Goal: Communication & Community: Participate in discussion

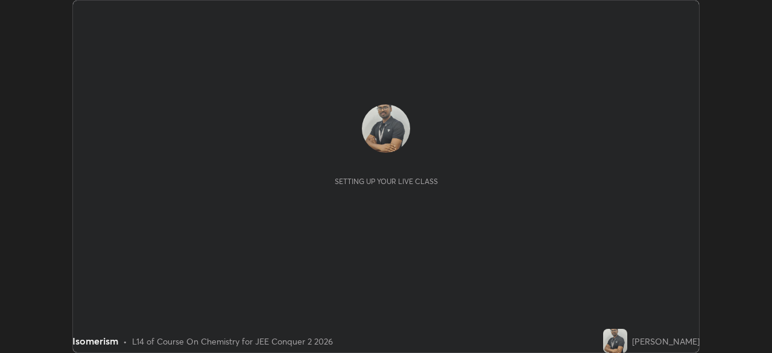
scroll to position [353, 771]
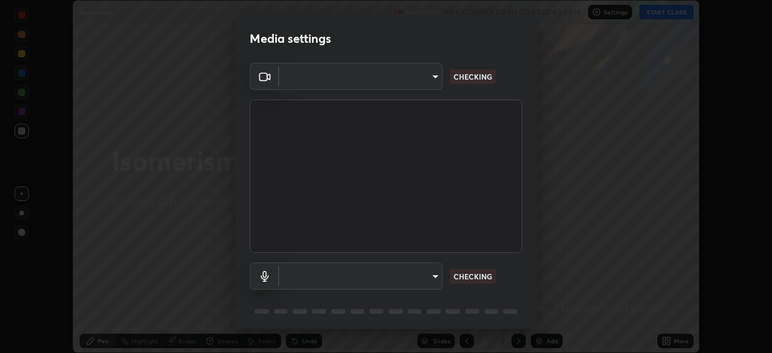
type input "d5d1096bb91751ddbc4e14a102c0e37309a205399cb77019be1f1076424a97fc"
type input "communications"
click at [436, 275] on body "Erase all Isomerism Recording WAS SCHEDULED TO START AT 6:30 PM Settings START …" at bounding box center [386, 176] width 772 height 353
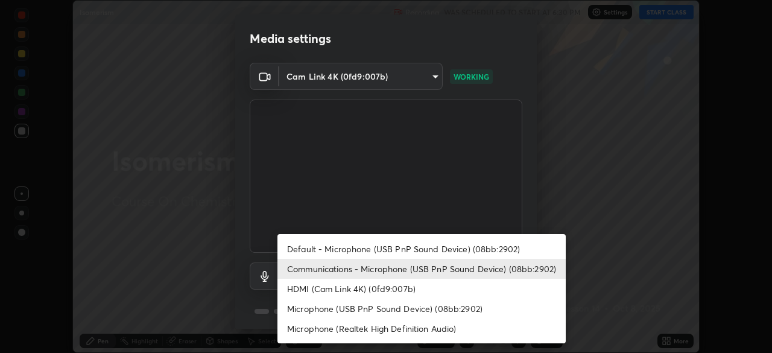
click at [451, 264] on li "Communications - Microphone (USB PnP Sound Device) (08bb:2902)" at bounding box center [421, 269] width 288 height 20
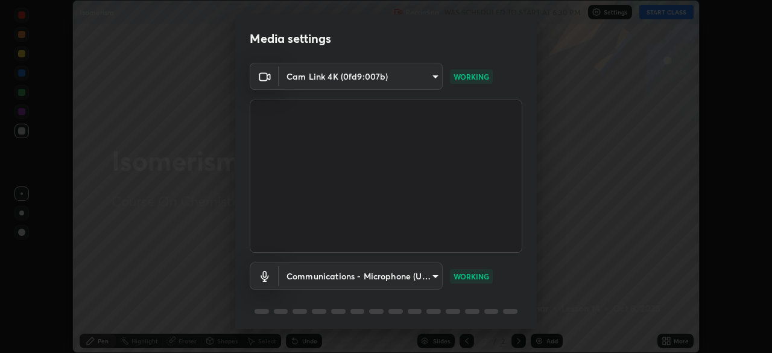
scroll to position [43, 0]
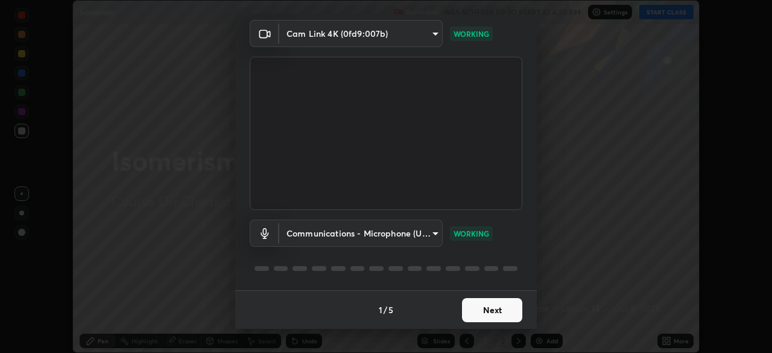
click at [485, 310] on button "Next" at bounding box center [492, 310] width 60 height 24
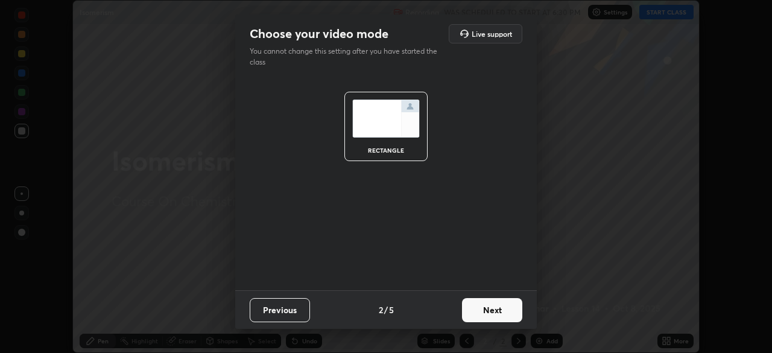
click at [483, 309] on button "Next" at bounding box center [492, 310] width 60 height 24
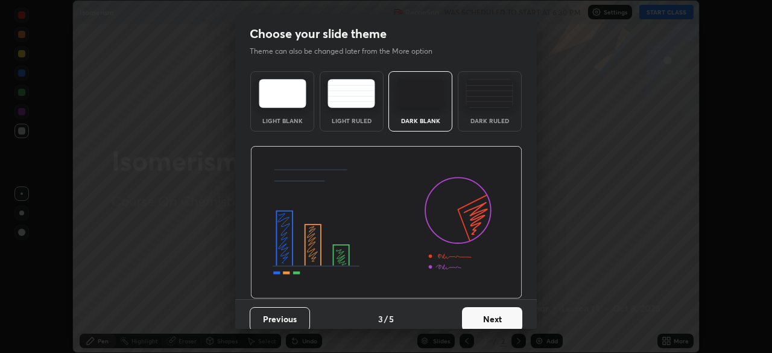
click at [494, 318] on button "Next" at bounding box center [492, 319] width 60 height 24
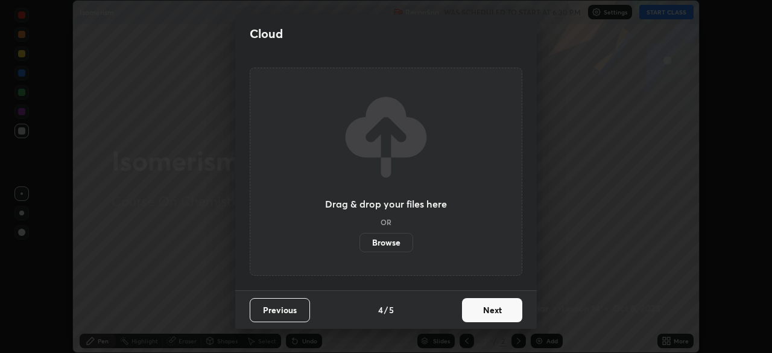
click at [493, 312] on button "Next" at bounding box center [492, 310] width 60 height 24
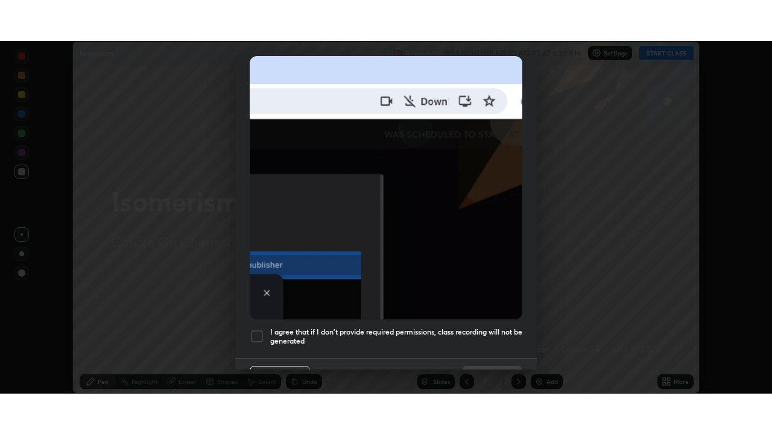
scroll to position [289, 0]
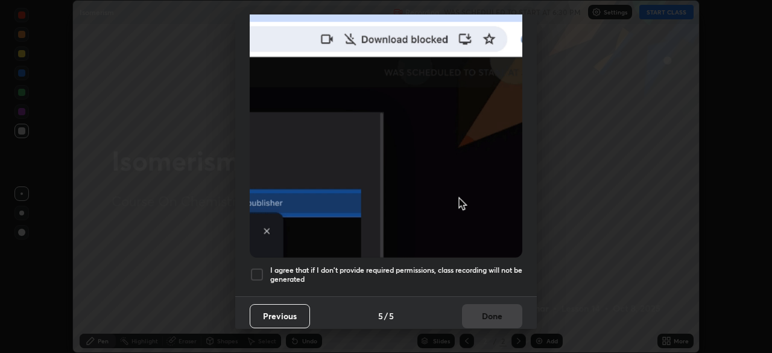
click at [257, 267] on div at bounding box center [257, 274] width 14 height 14
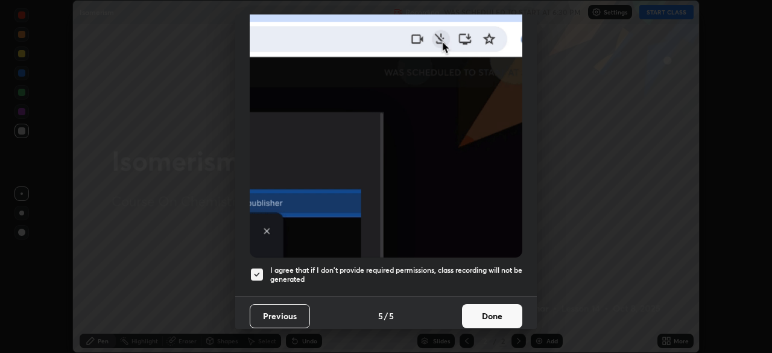
click at [482, 309] on button "Done" at bounding box center [492, 316] width 60 height 24
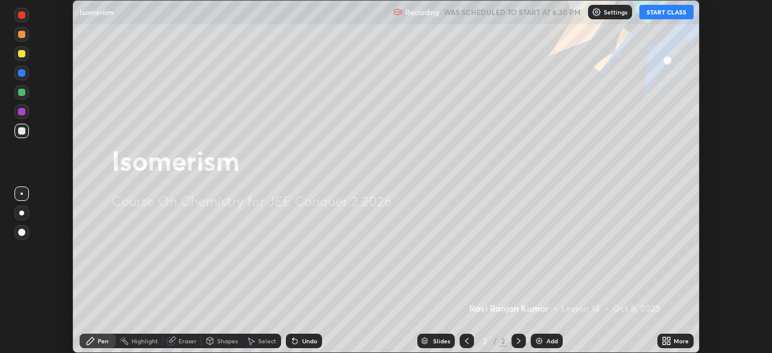
click at [660, 13] on button "START CLASS" at bounding box center [666, 12] width 54 height 14
click at [666, 341] on icon at bounding box center [666, 341] width 10 height 10
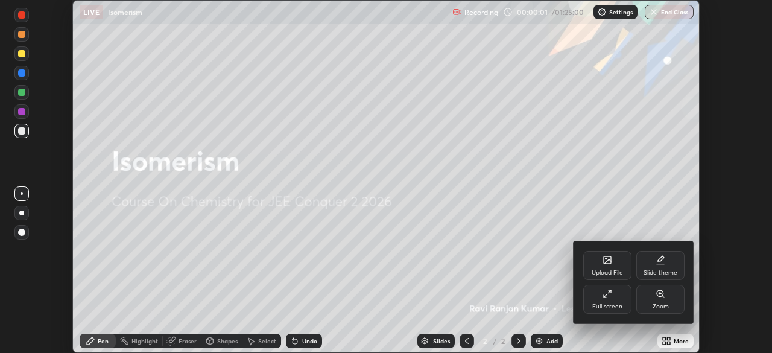
click at [620, 299] on div "Full screen" at bounding box center [607, 299] width 48 height 29
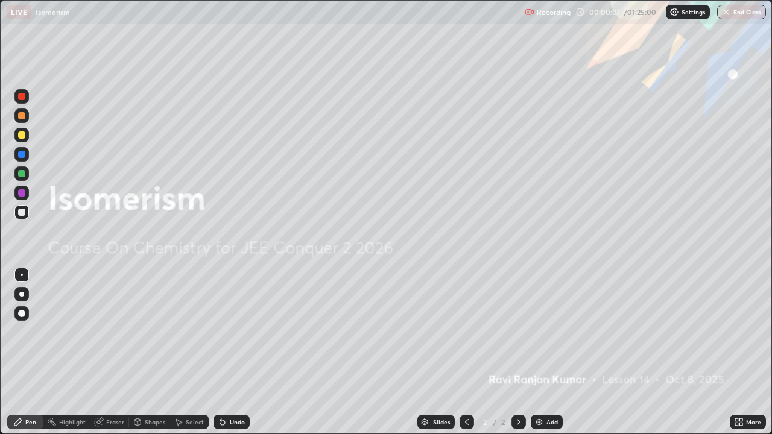
scroll to position [434, 772]
click at [538, 352] on img at bounding box center [539, 422] width 10 height 10
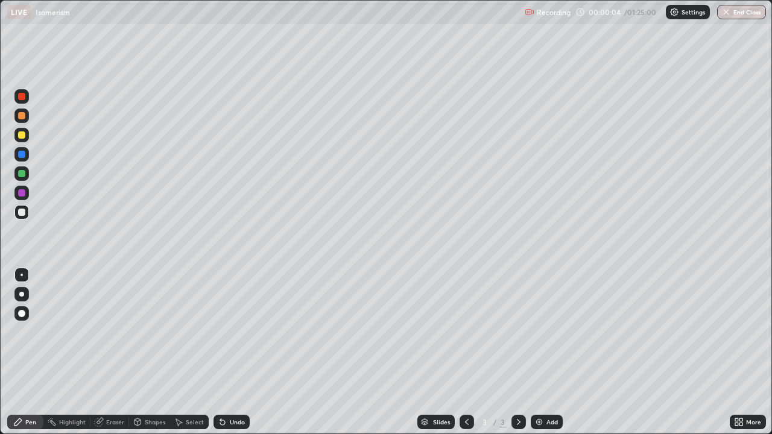
click at [24, 135] on div at bounding box center [21, 134] width 7 height 7
click at [22, 212] on div at bounding box center [21, 212] width 7 height 7
click at [24, 133] on div at bounding box center [21, 134] width 7 height 7
click at [34, 135] on div "Erase all" at bounding box center [21, 217] width 29 height 386
click at [26, 212] on div at bounding box center [21, 212] width 14 height 14
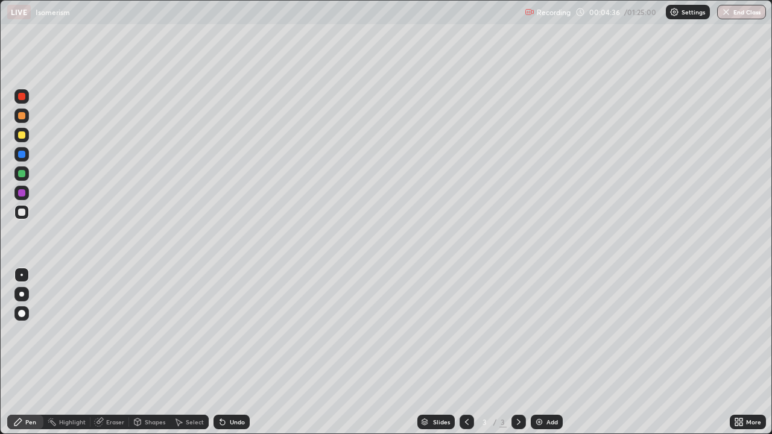
click at [26, 134] on div at bounding box center [21, 135] width 14 height 14
click at [22, 175] on div at bounding box center [21, 173] width 7 height 7
click at [24, 215] on div at bounding box center [21, 212] width 7 height 7
click at [535, 352] on img at bounding box center [539, 422] width 10 height 10
click at [22, 135] on div at bounding box center [21, 134] width 7 height 7
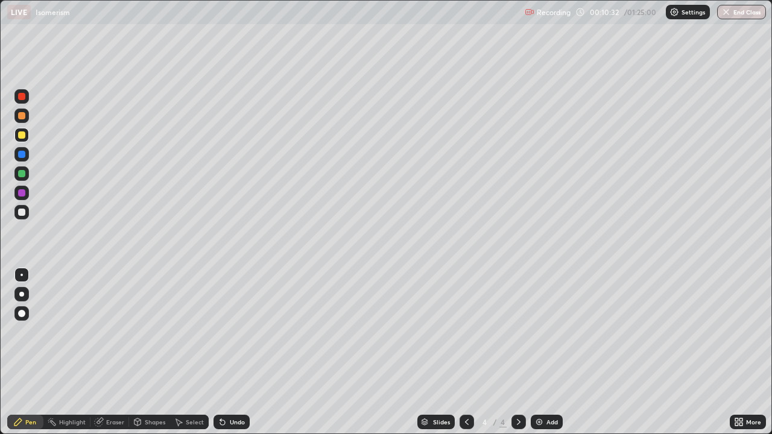
click at [24, 175] on div at bounding box center [21, 173] width 7 height 7
click at [25, 193] on div at bounding box center [21, 192] width 7 height 7
click at [20, 213] on div at bounding box center [21, 212] width 7 height 7
click at [465, 352] on icon at bounding box center [467, 422] width 10 height 10
click at [516, 352] on icon at bounding box center [519, 422] width 10 height 10
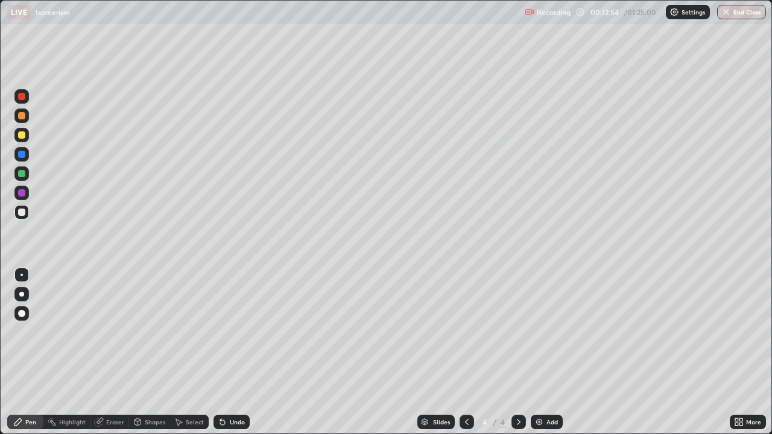
click at [464, 352] on icon at bounding box center [467, 422] width 10 height 10
click at [517, 352] on icon at bounding box center [519, 422] width 10 height 10
click at [21, 175] on div at bounding box center [21, 173] width 7 height 7
click at [24, 137] on div at bounding box center [21, 134] width 7 height 7
click at [28, 175] on div at bounding box center [21, 173] width 14 height 14
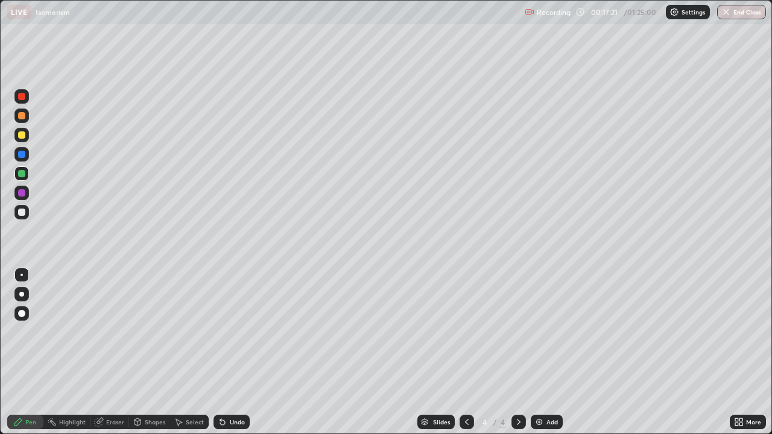
click at [25, 213] on div at bounding box center [21, 212] width 7 height 7
click at [540, 352] on img at bounding box center [539, 422] width 10 height 10
click at [21, 132] on div at bounding box center [21, 134] width 7 height 7
click at [23, 213] on div at bounding box center [21, 212] width 7 height 7
click at [20, 174] on div at bounding box center [21, 173] width 7 height 7
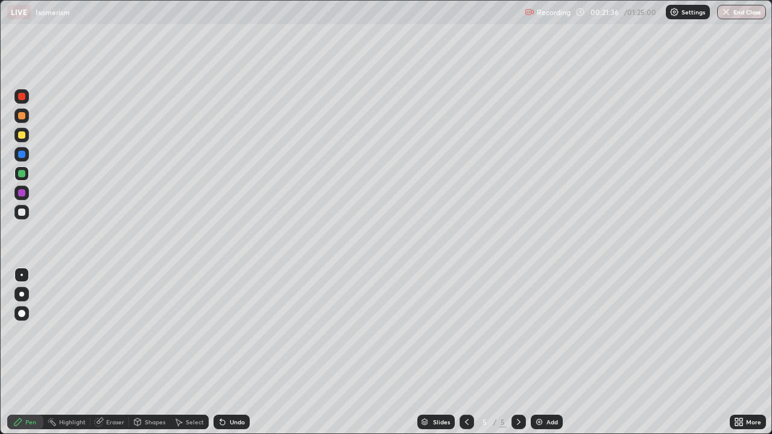
click at [26, 216] on div at bounding box center [21, 212] width 14 height 14
click at [23, 175] on div at bounding box center [21, 173] width 7 height 7
click at [238, 352] on div "Undo" at bounding box center [237, 422] width 15 height 6
click at [236, 352] on div "Undo" at bounding box center [231, 422] width 36 height 14
click at [236, 352] on div "Undo" at bounding box center [237, 422] width 15 height 6
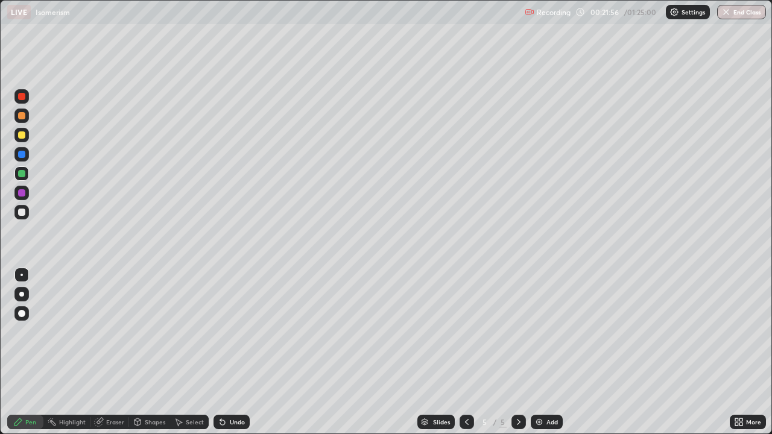
click at [236, 352] on div "Undo" at bounding box center [237, 422] width 15 height 6
click at [25, 212] on div at bounding box center [21, 212] width 7 height 7
click at [20, 174] on div at bounding box center [21, 173] width 7 height 7
click at [26, 211] on div at bounding box center [21, 212] width 14 height 14
click at [24, 175] on div at bounding box center [21, 173] width 7 height 7
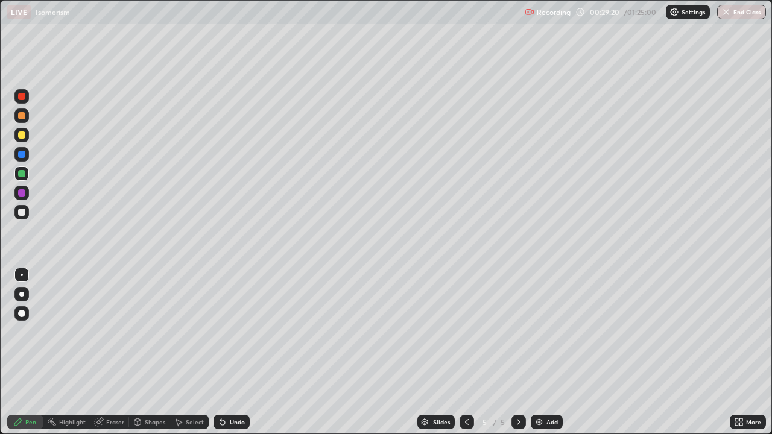
click at [534, 352] on img at bounding box center [539, 422] width 10 height 10
click at [22, 137] on div at bounding box center [21, 134] width 7 height 7
click at [233, 352] on div "Undo" at bounding box center [231, 422] width 36 height 14
click at [22, 192] on div at bounding box center [21, 192] width 7 height 7
click at [22, 213] on div at bounding box center [21, 212] width 7 height 7
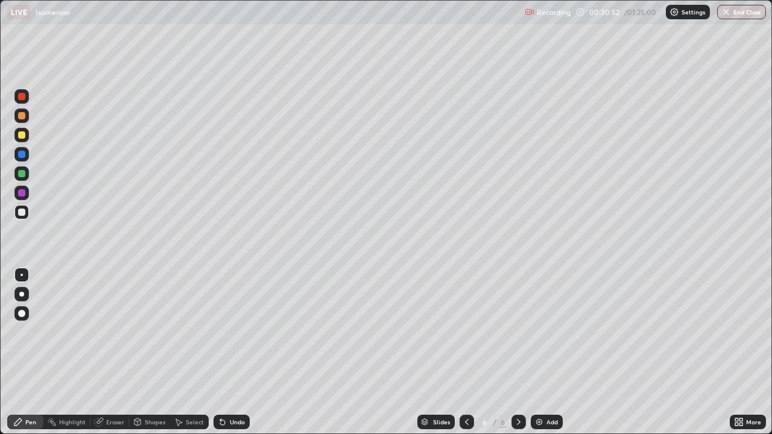
click at [463, 352] on icon at bounding box center [467, 422] width 10 height 10
click at [514, 352] on icon at bounding box center [519, 422] width 10 height 10
click at [241, 352] on div "Undo" at bounding box center [231, 422] width 36 height 14
click at [231, 352] on div "Undo" at bounding box center [237, 422] width 15 height 6
click at [238, 352] on div "Undo" at bounding box center [237, 422] width 15 height 6
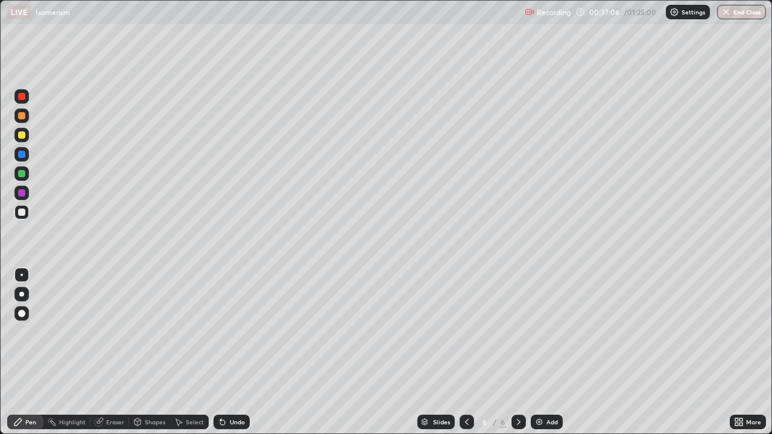
click at [536, 352] on img at bounding box center [539, 422] width 10 height 10
click at [236, 352] on div "Undo" at bounding box center [237, 422] width 15 height 6
click at [239, 352] on div "Undo" at bounding box center [237, 422] width 15 height 6
click at [241, 352] on div "Undo" at bounding box center [237, 422] width 15 height 6
click at [538, 352] on img at bounding box center [539, 422] width 10 height 10
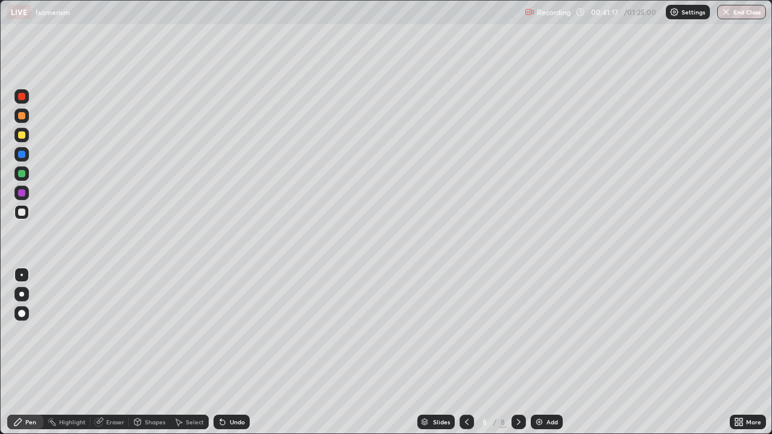
click at [21, 135] on div at bounding box center [21, 134] width 7 height 7
click at [22, 212] on div at bounding box center [21, 212] width 7 height 7
click at [464, 352] on icon at bounding box center [467, 422] width 10 height 10
click at [465, 352] on icon at bounding box center [467, 422] width 10 height 10
click at [462, 352] on icon at bounding box center [467, 422] width 10 height 10
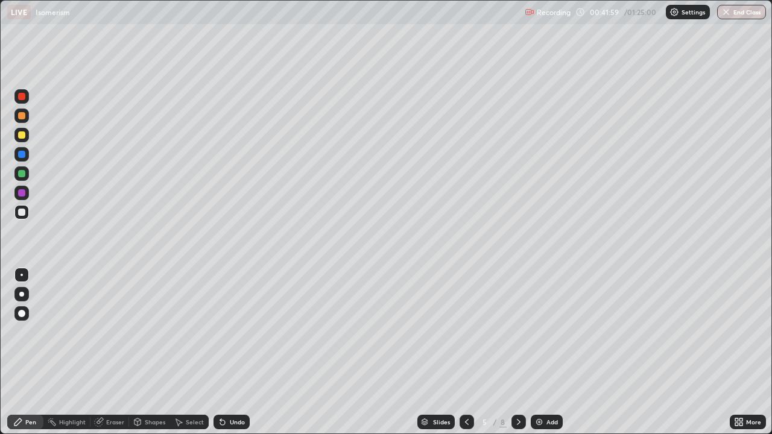
click at [517, 352] on icon at bounding box center [519, 422] width 10 height 10
click at [516, 352] on icon at bounding box center [519, 422] width 10 height 10
click at [511, 352] on div at bounding box center [518, 422] width 14 height 14
click at [28, 139] on div at bounding box center [21, 135] width 14 height 14
click at [233, 352] on div "Undo" at bounding box center [237, 422] width 15 height 6
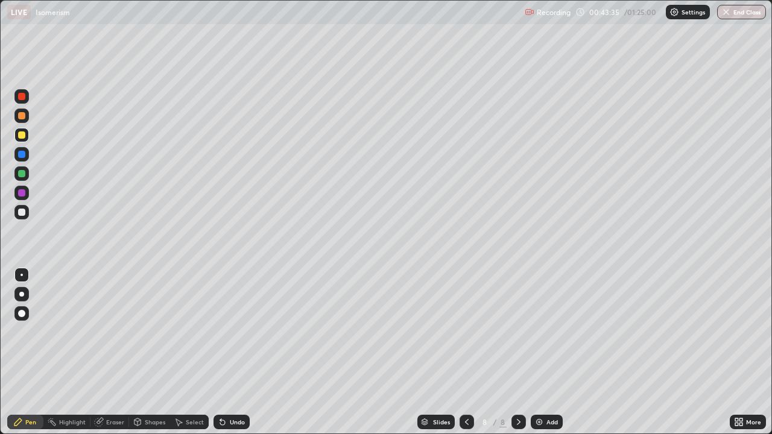
click at [24, 175] on div at bounding box center [21, 173] width 7 height 7
click at [747, 14] on button "End Class" at bounding box center [741, 12] width 49 height 14
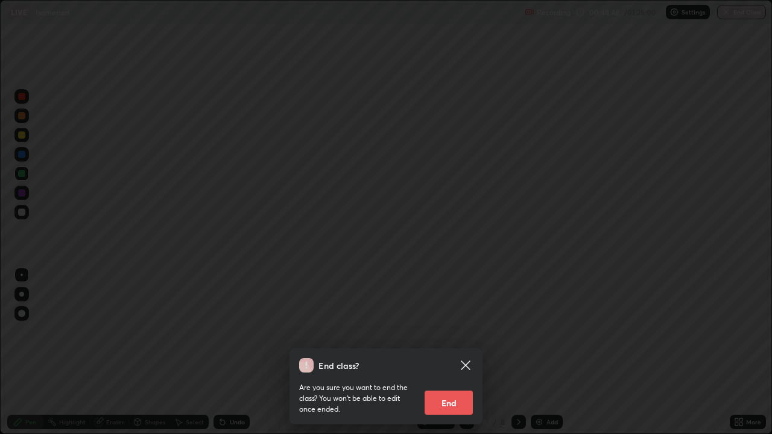
click at [456, 352] on button "End" at bounding box center [448, 403] width 48 height 24
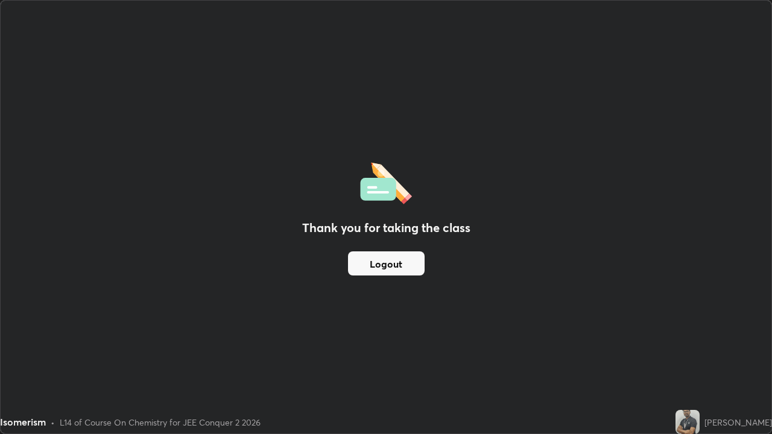
click at [414, 266] on button "Logout" at bounding box center [386, 263] width 77 height 24
